Goal: Transaction & Acquisition: Purchase product/service

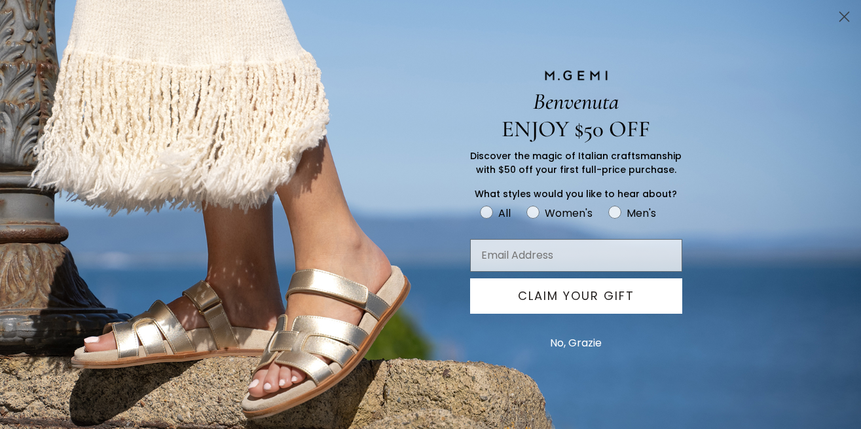
click at [844, 16] on icon "Close dialog" at bounding box center [844, 16] width 9 height 9
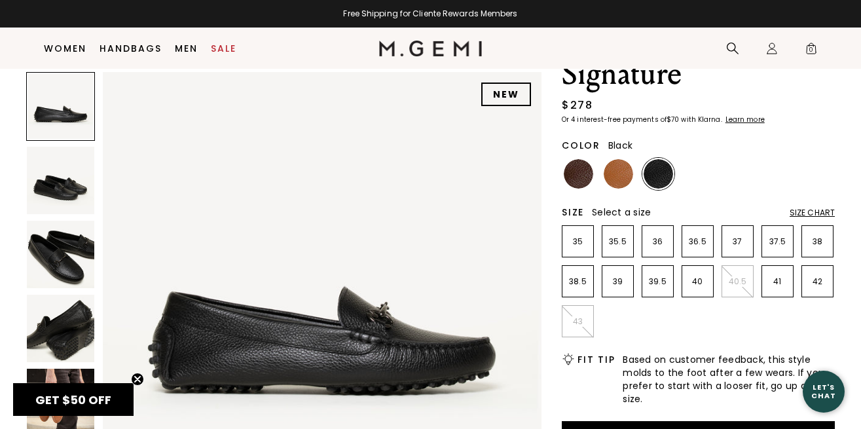
click at [53, 184] on img at bounding box center [60, 180] width 67 height 67
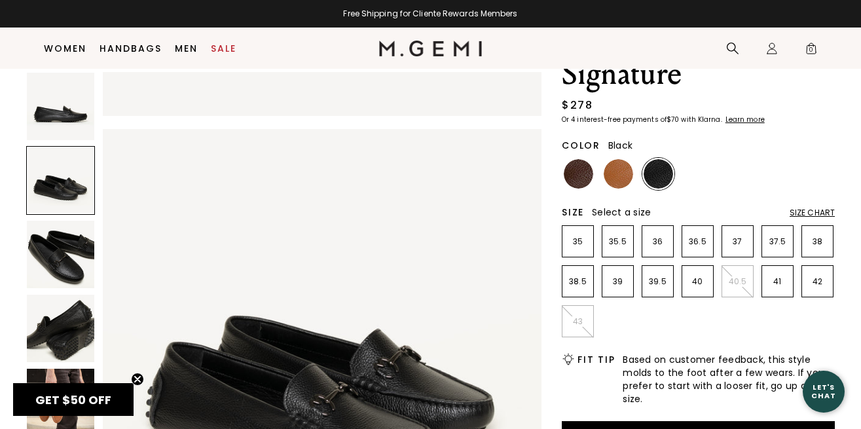
scroll to position [452, 0]
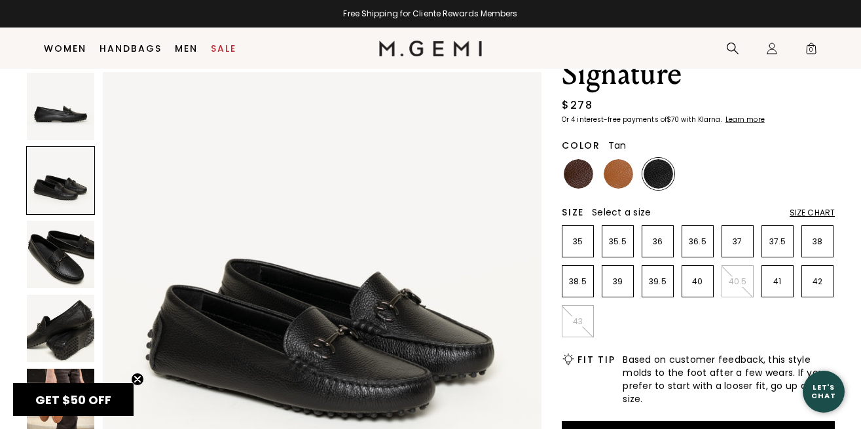
click at [629, 172] on img at bounding box center [618, 173] width 29 height 29
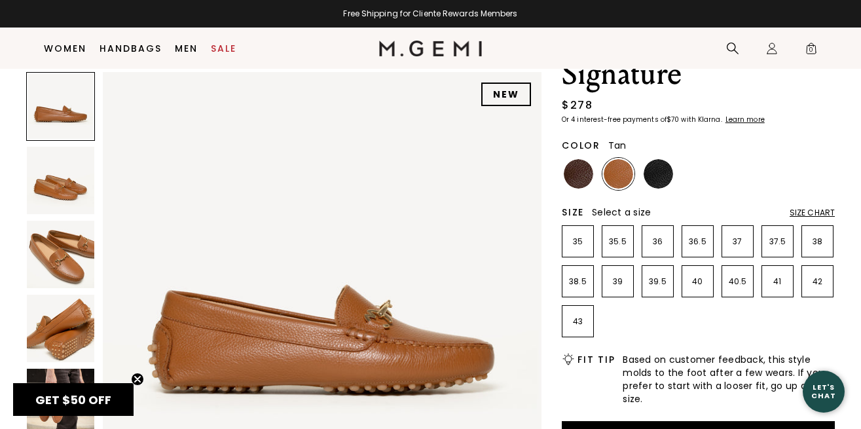
click at [59, 240] on img at bounding box center [60, 254] width 67 height 67
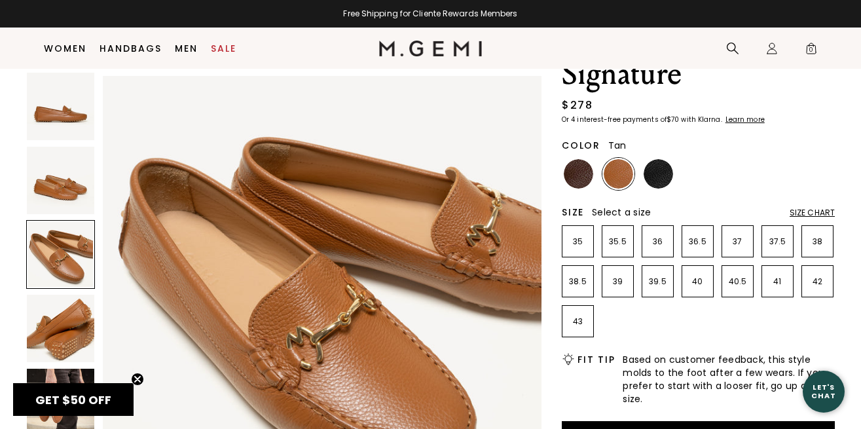
scroll to position [904, 0]
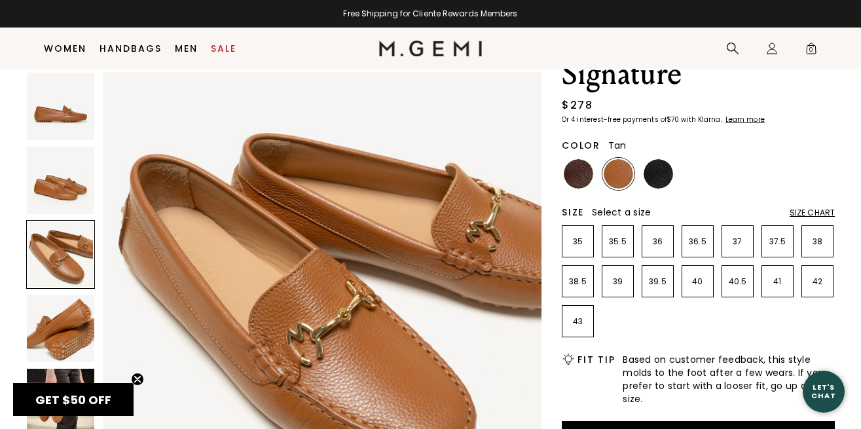
click at [77, 320] on img at bounding box center [60, 328] width 67 height 67
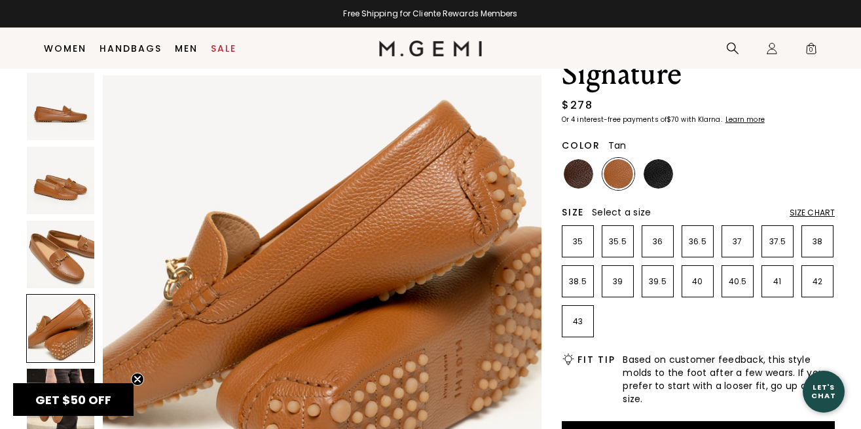
scroll to position [1356, 0]
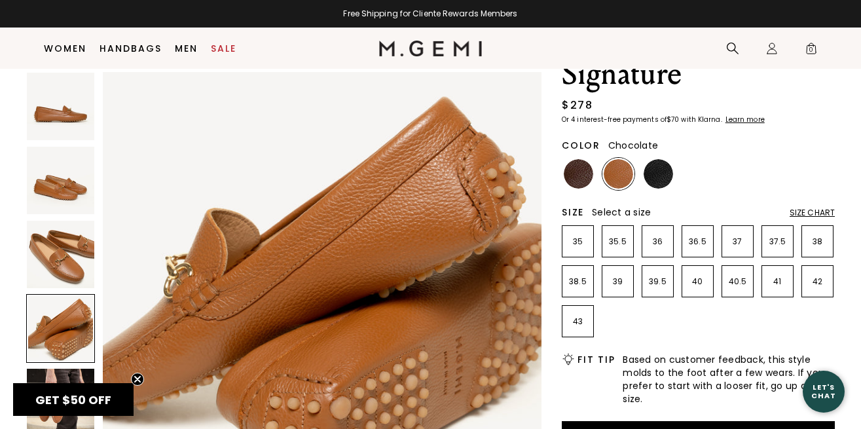
click at [580, 172] on img at bounding box center [578, 173] width 29 height 29
